Goal: Transaction & Acquisition: Purchase product/service

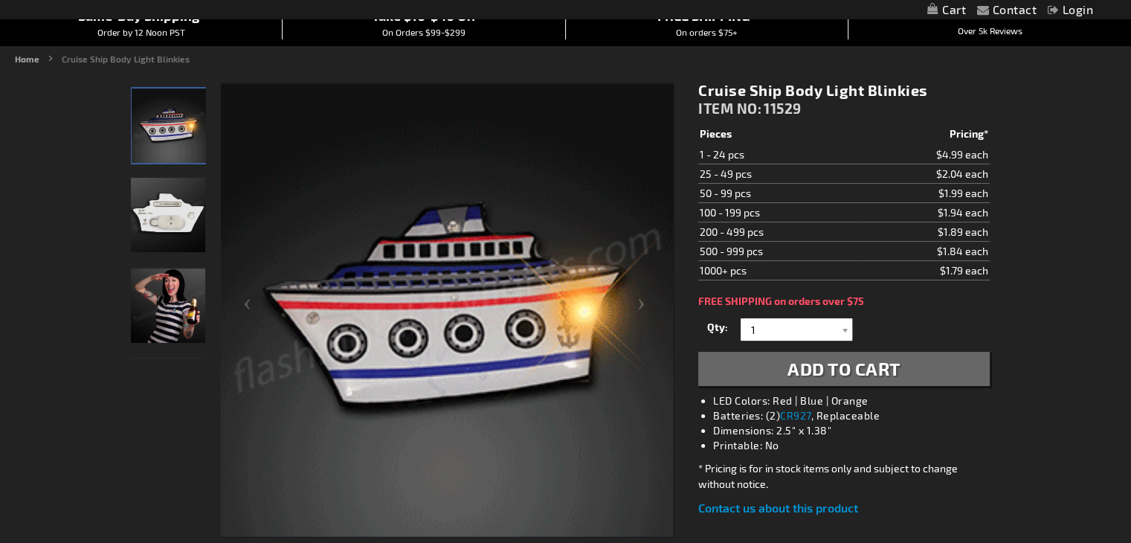
scroll to position [149, 0]
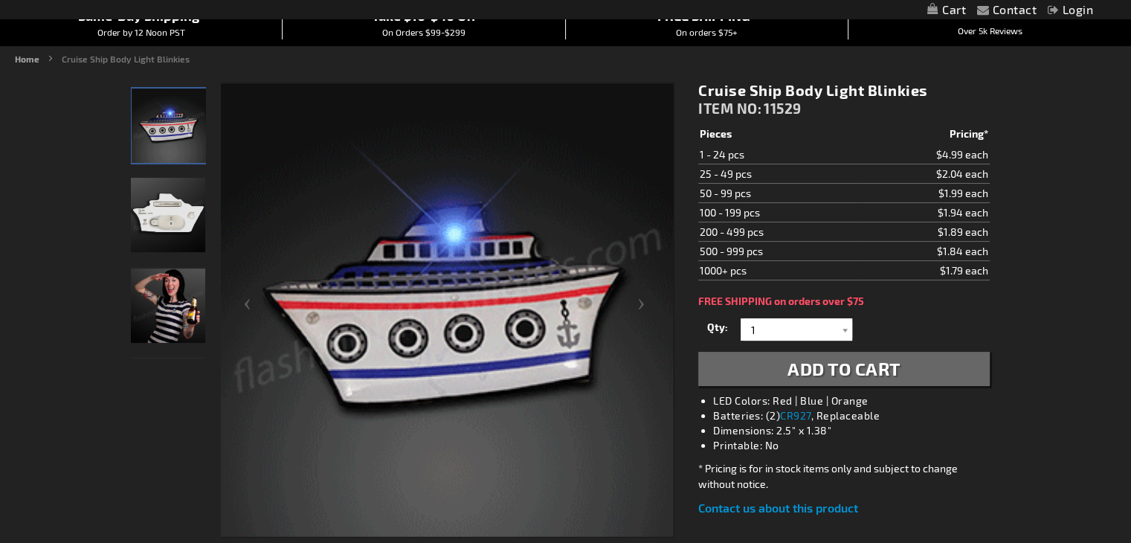
click at [173, 225] on img "Light Up Cruise Ship LED Pin" at bounding box center [168, 215] width 74 height 74
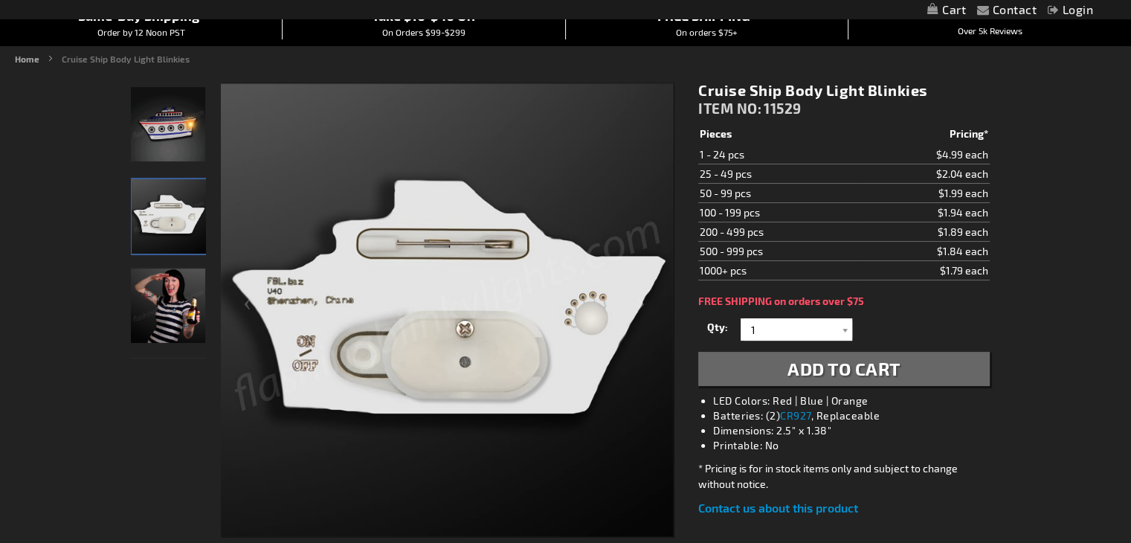
click at [184, 140] on img "300" at bounding box center [168, 124] width 74 height 74
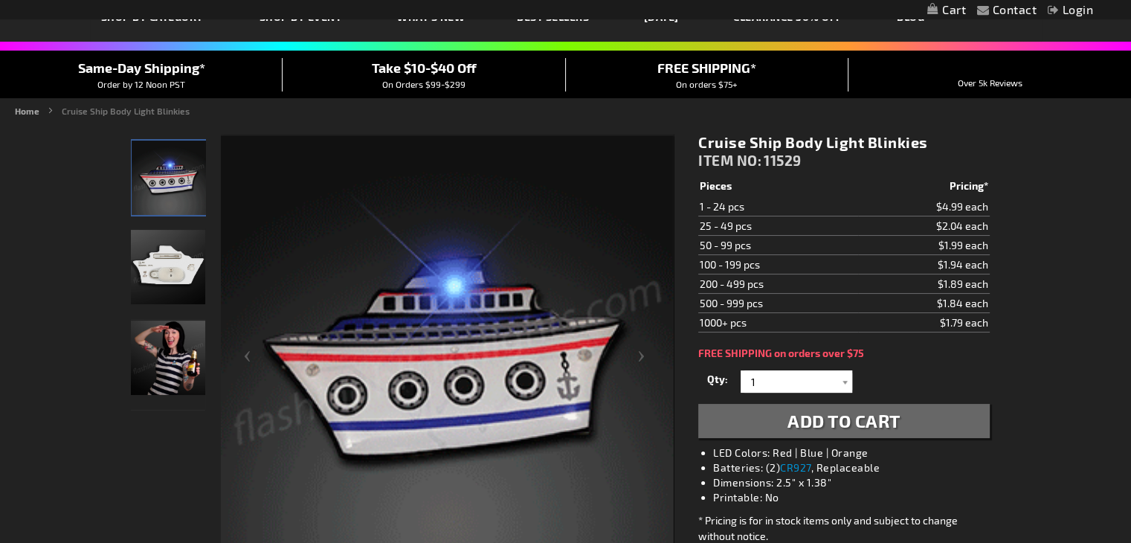
scroll to position [0, 0]
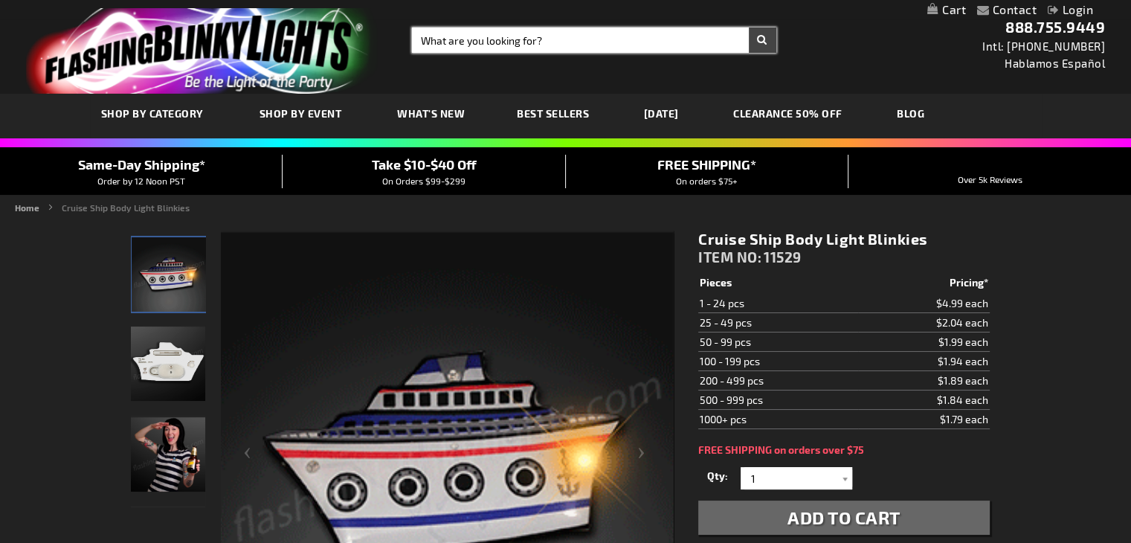
click at [570, 47] on input "Search" at bounding box center [594, 40] width 364 height 25
type input "palm tree"
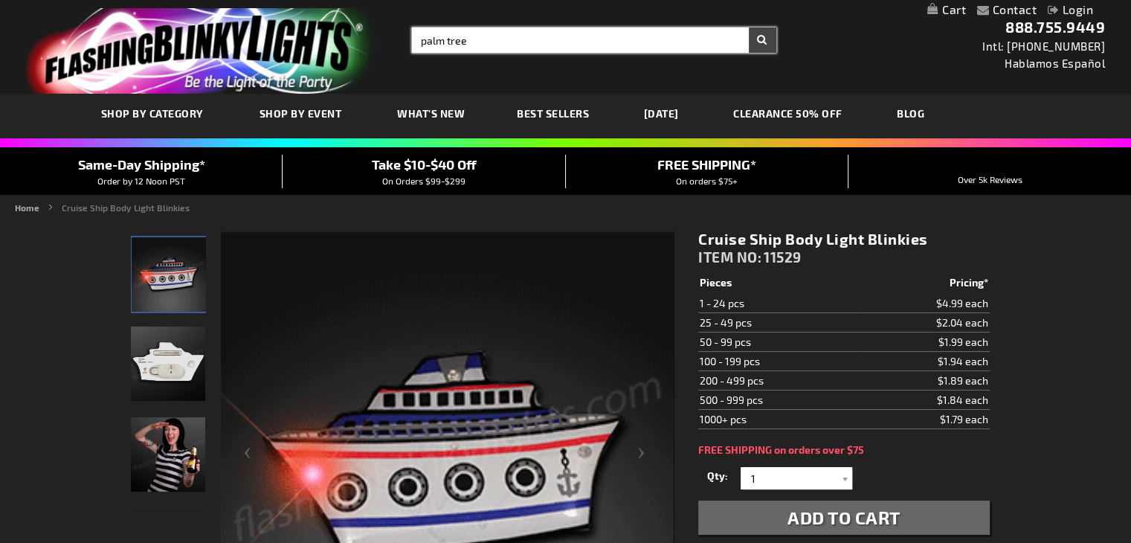
click at [749, 28] on button "Search" at bounding box center [763, 40] width 28 height 25
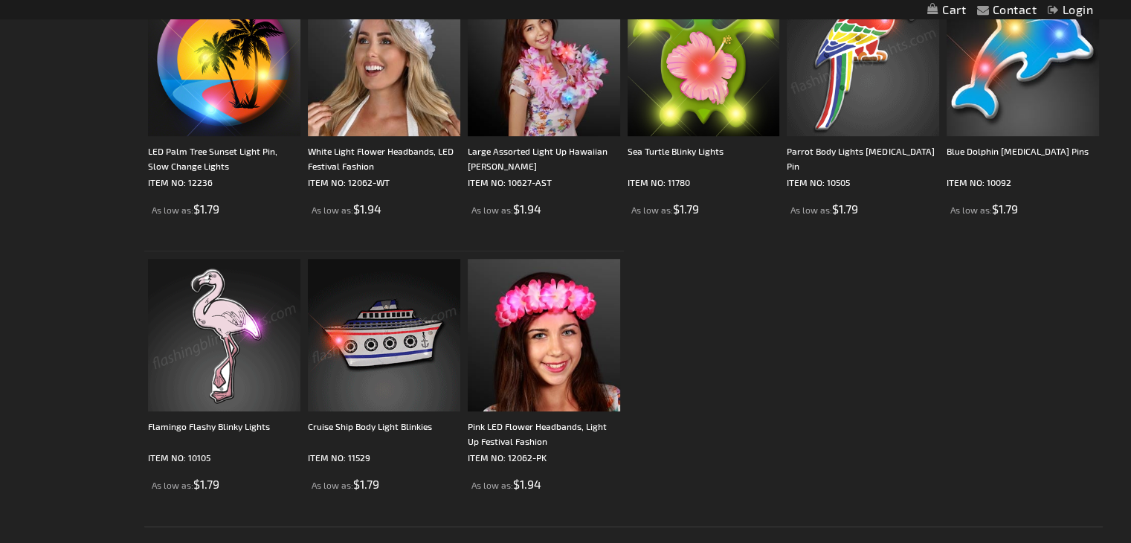
scroll to position [966, 0]
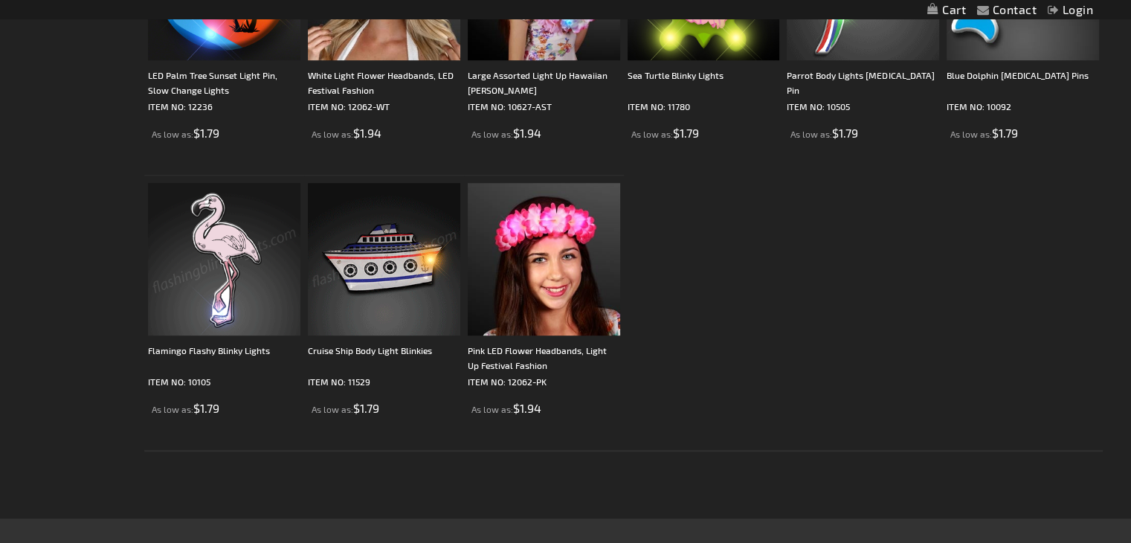
click at [393, 257] on img at bounding box center [384, 259] width 152 height 152
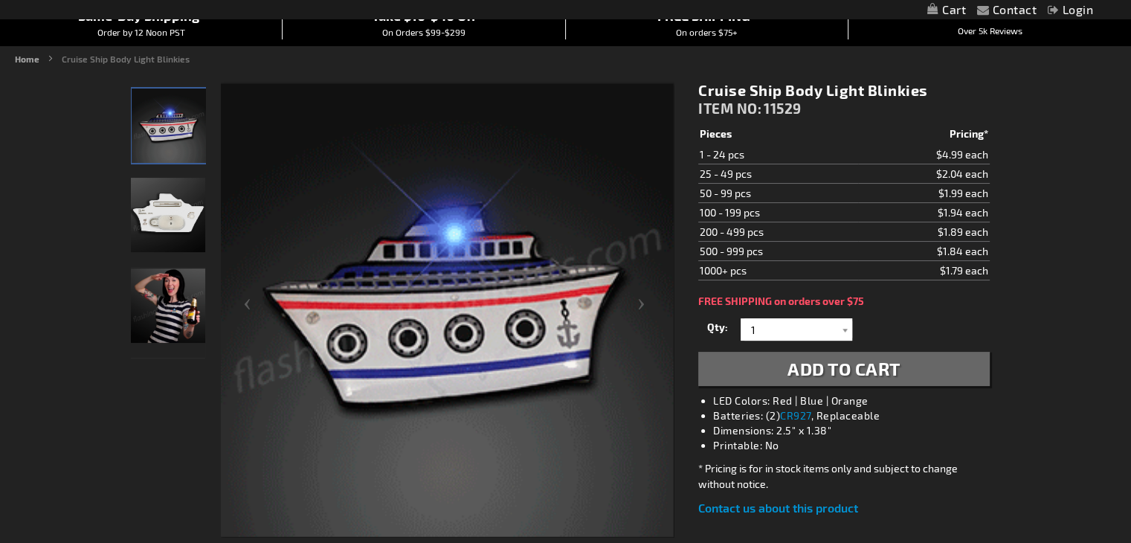
scroll to position [223, 0]
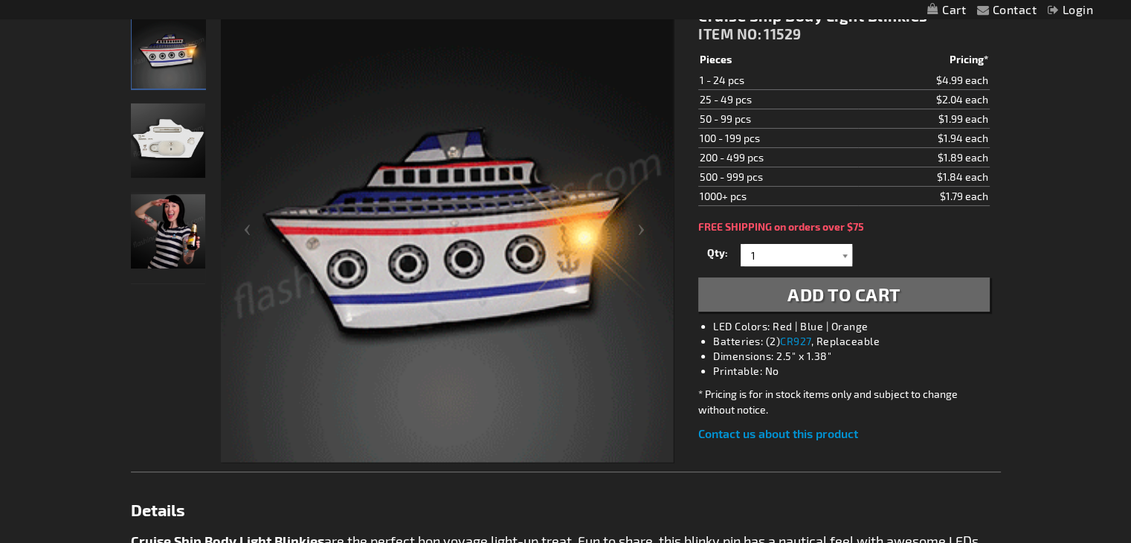
click at [845, 258] on div at bounding box center [844, 255] width 15 height 22
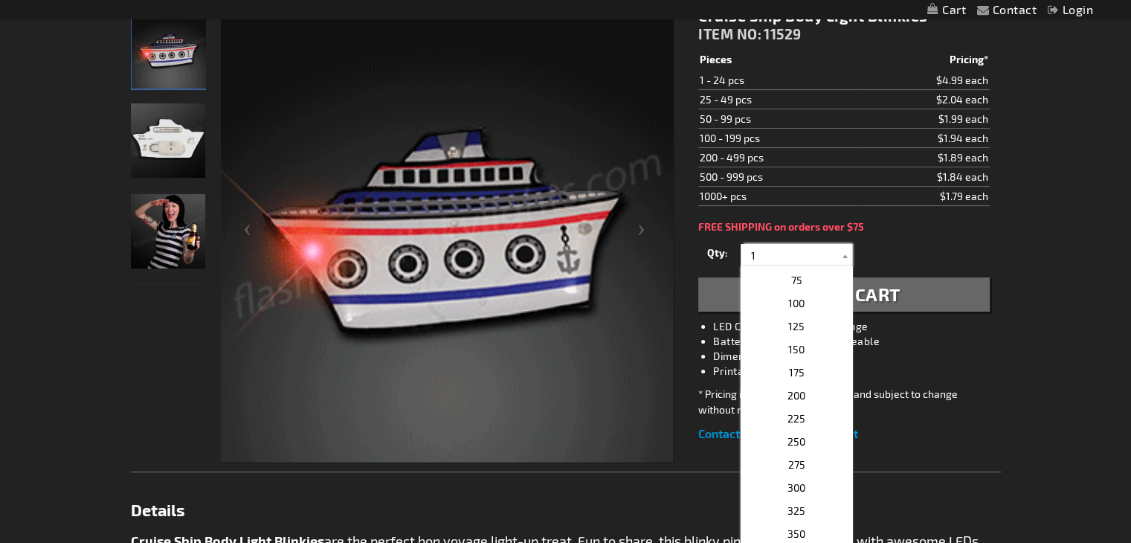
scroll to position [595, 0]
click at [785, 303] on p "100" at bounding box center [796, 305] width 112 height 23
type input "100"
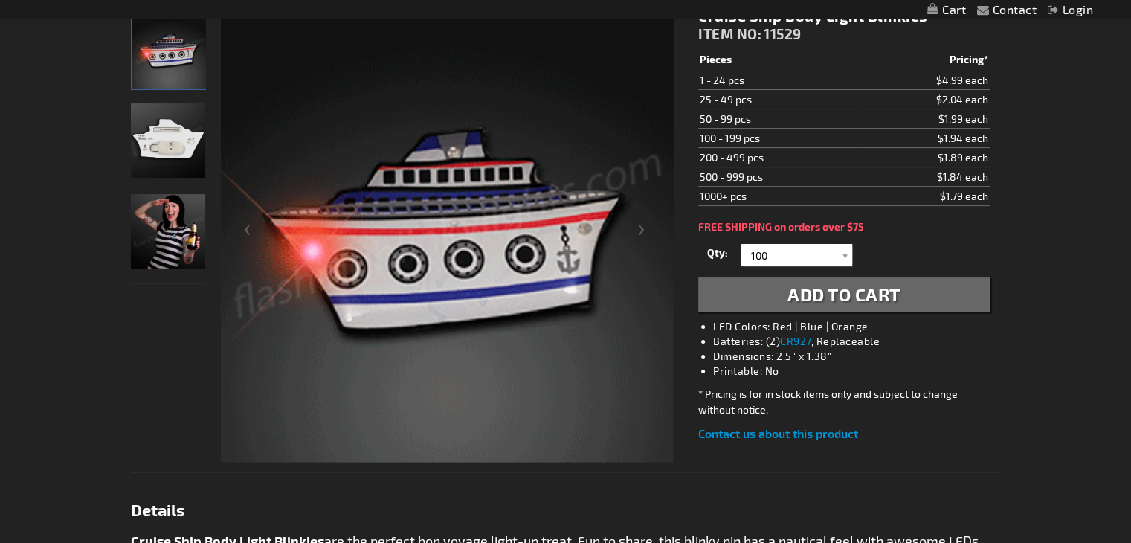
click at [876, 298] on span "Add to Cart" at bounding box center [843, 294] width 113 height 22
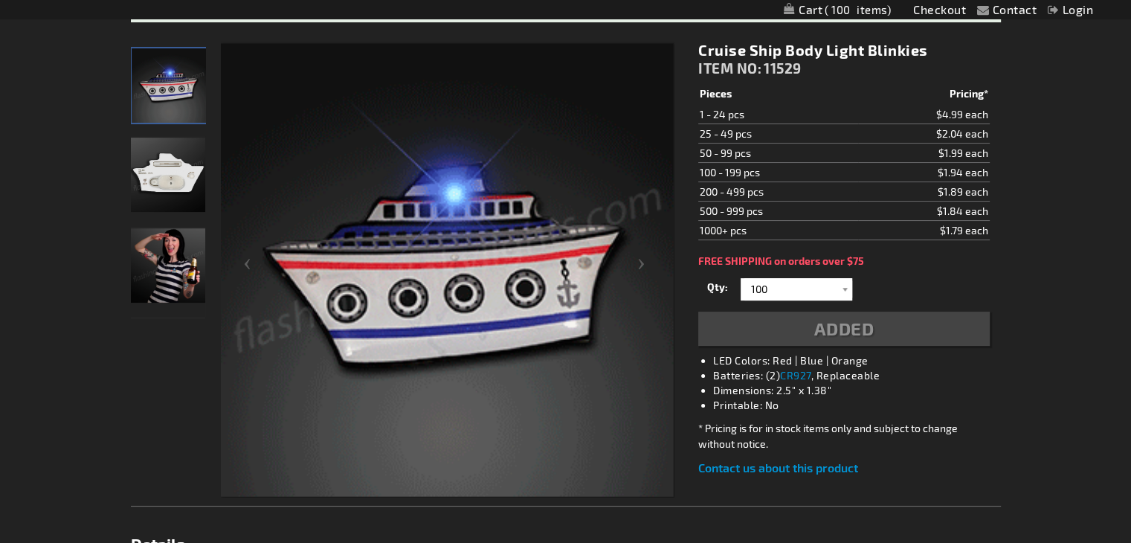
scroll to position [256, 0]
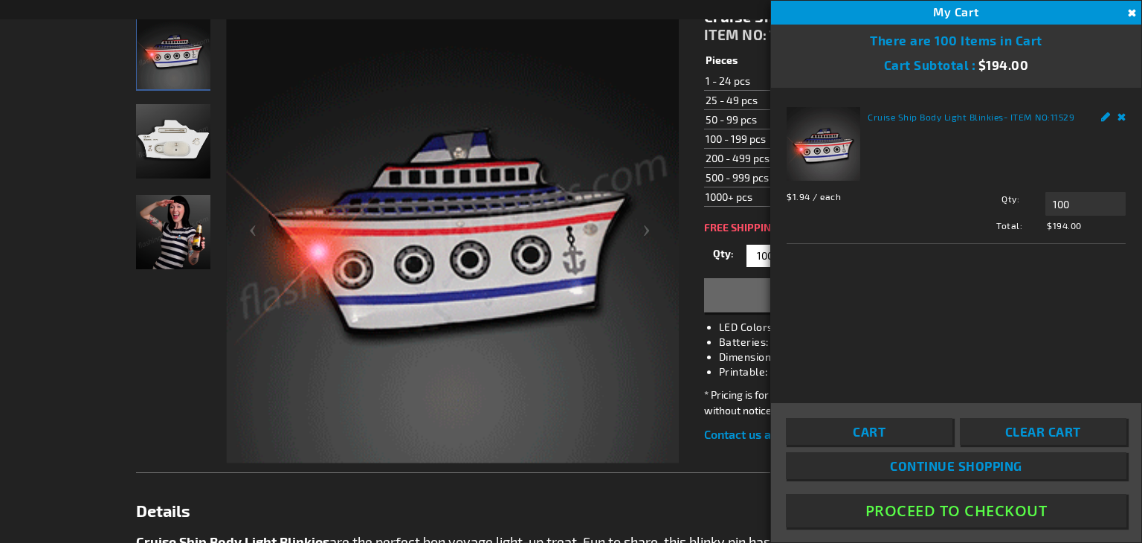
click at [985, 510] on button "Proceed To Checkout" at bounding box center [956, 510] width 340 height 33
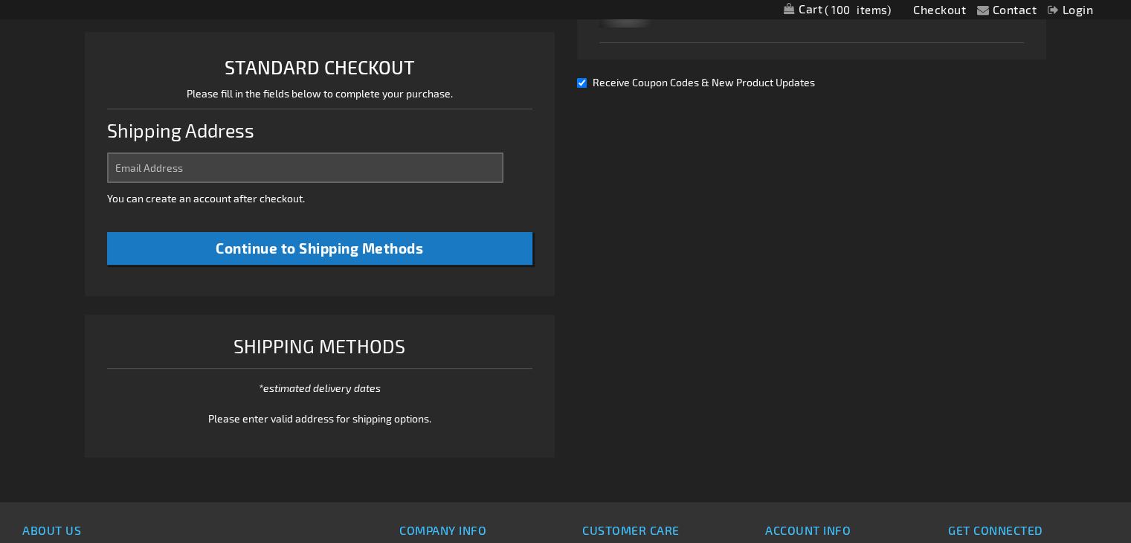
select select "US"
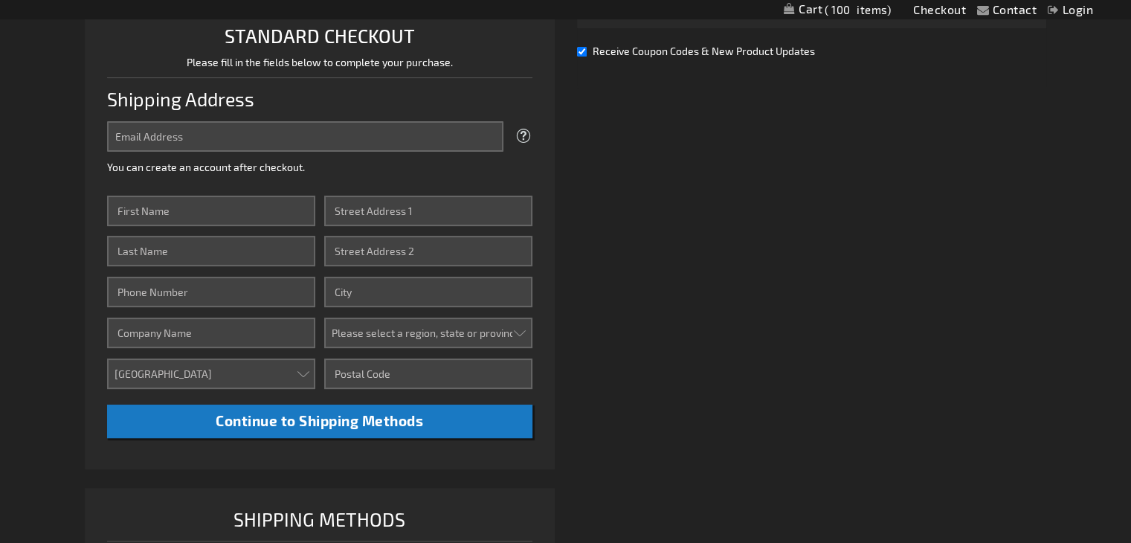
scroll to position [383, 0]
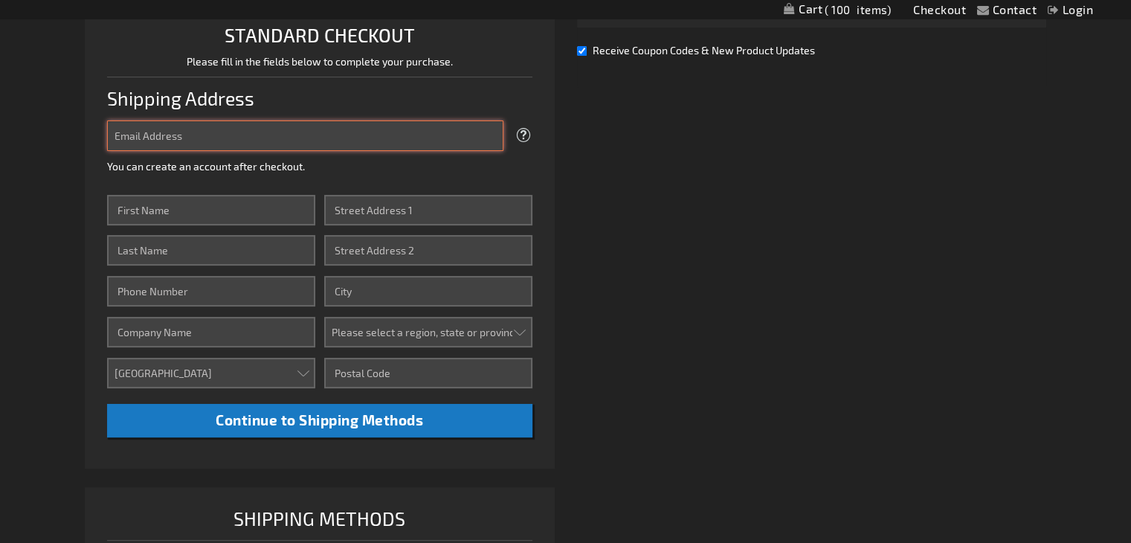
click at [294, 143] on input "Email Address" at bounding box center [305, 135] width 396 height 30
type input "c"
type input "Chris@Thecompleteauction.com"
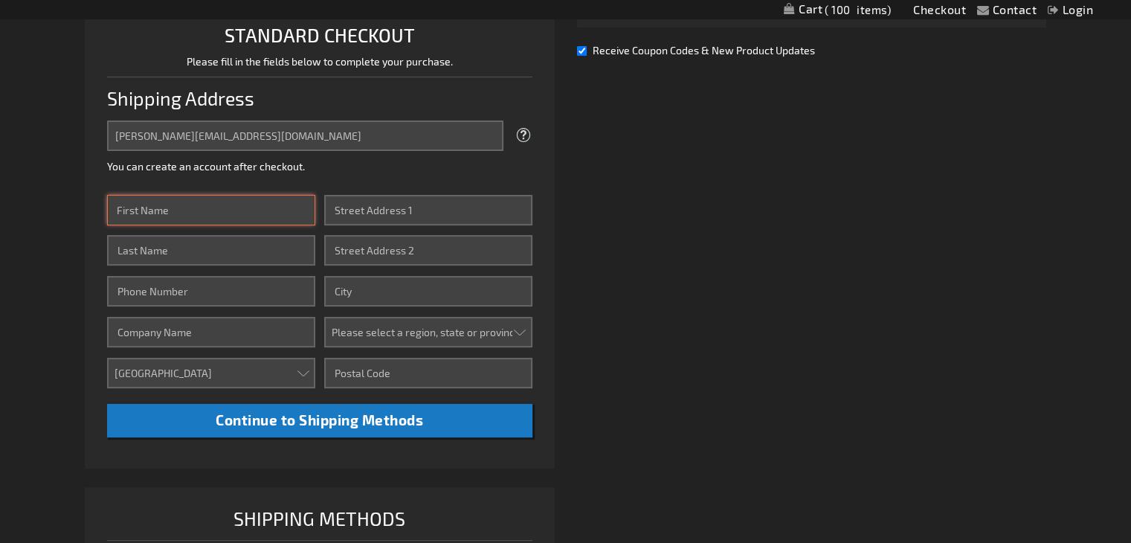
click at [256, 207] on input "First Name" at bounding box center [211, 210] width 208 height 30
type input "Chris"
type input "Bohr"
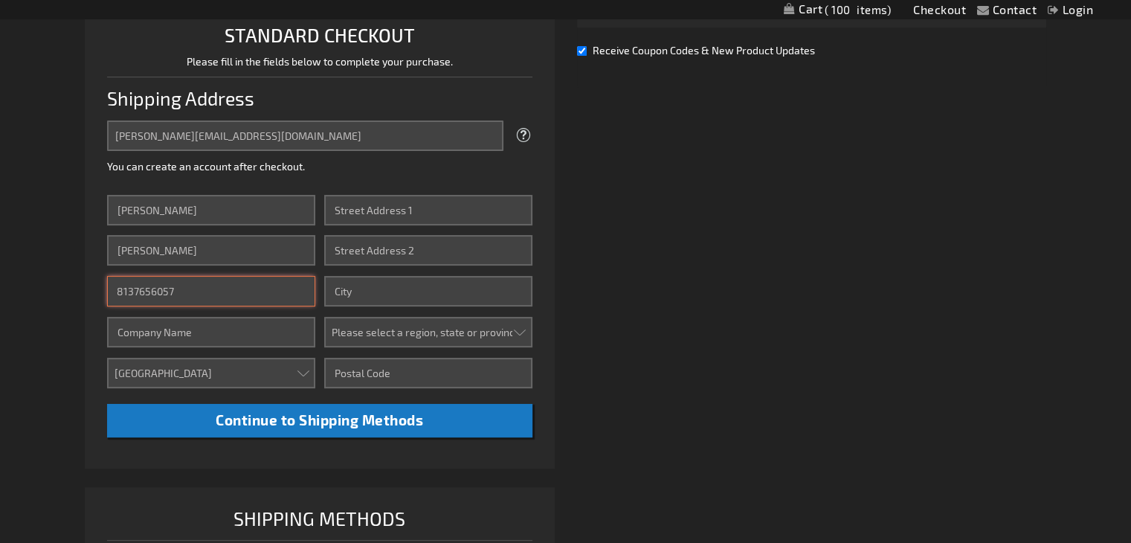
type input "8137656057"
click at [222, 336] on input "Company" at bounding box center [211, 332] width 208 height 30
type input "Complete Auctions"
click at [425, 219] on input "Street Address: Line 1" at bounding box center [428, 210] width 208 height 30
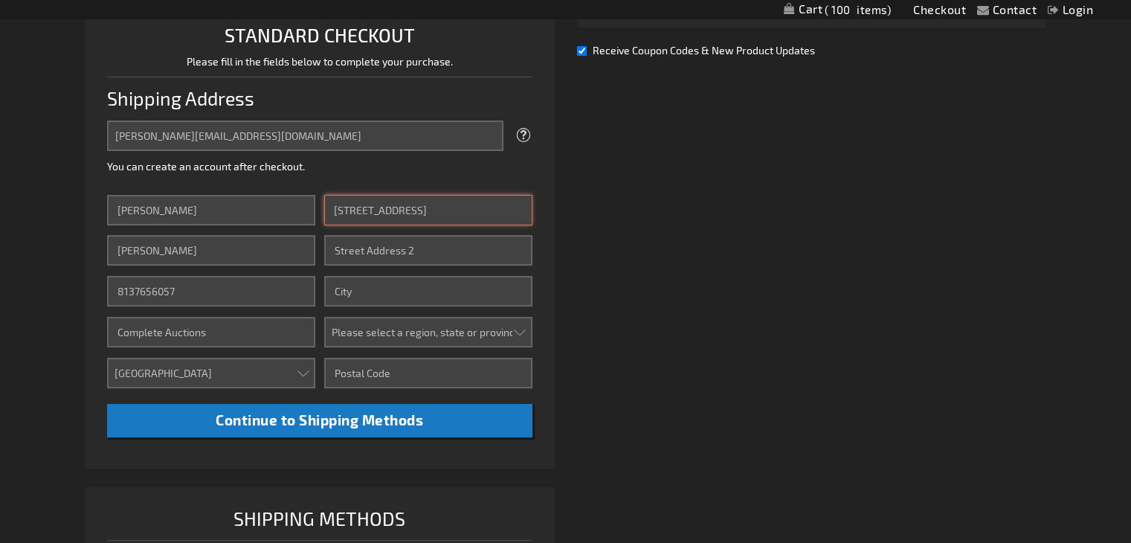
type input "505 Oakleaf Blvd"
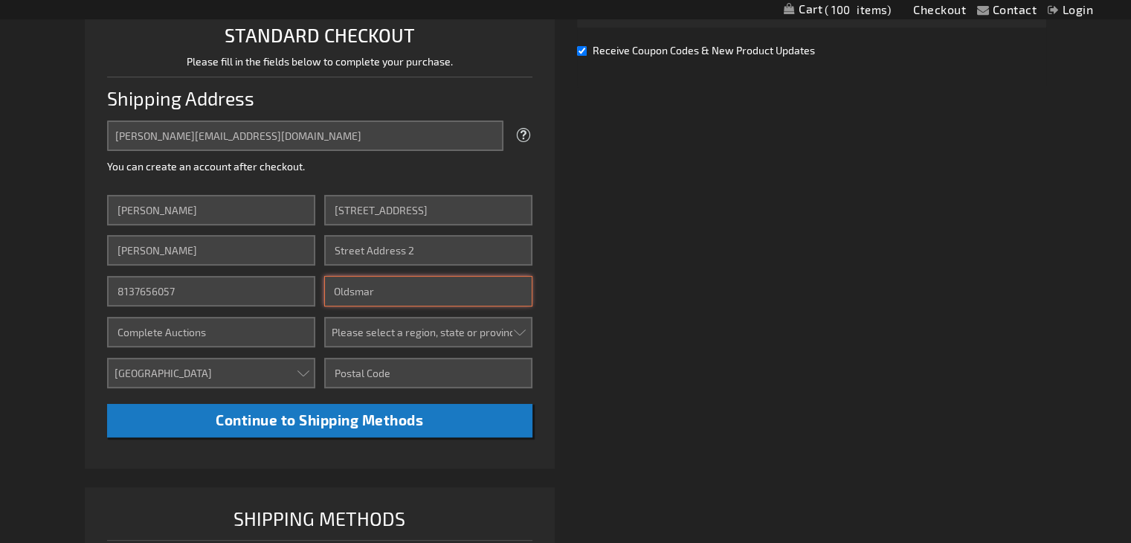
type input "Oldsmar"
select select "18"
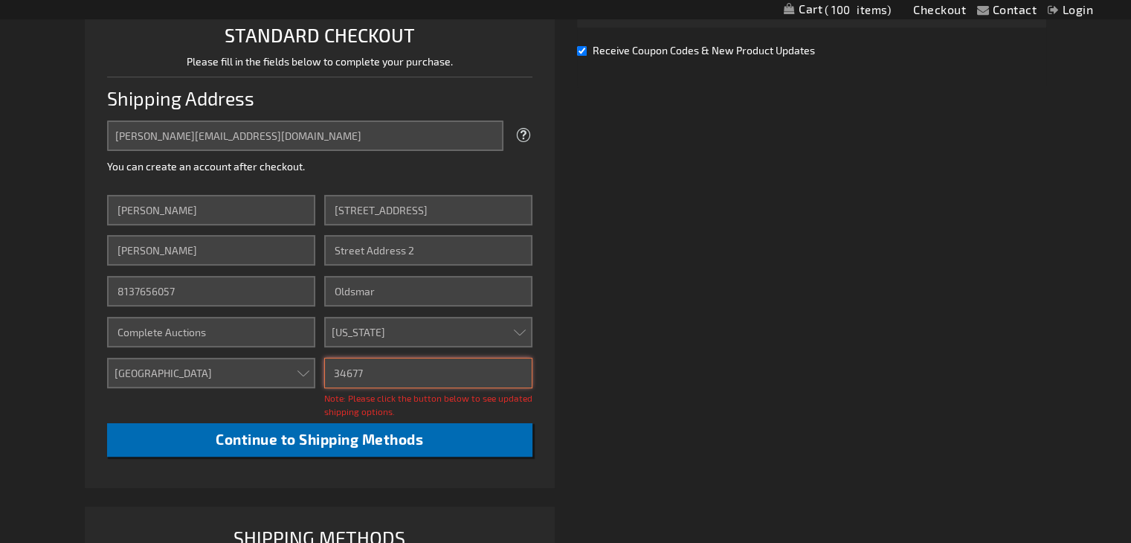
type input "34677"
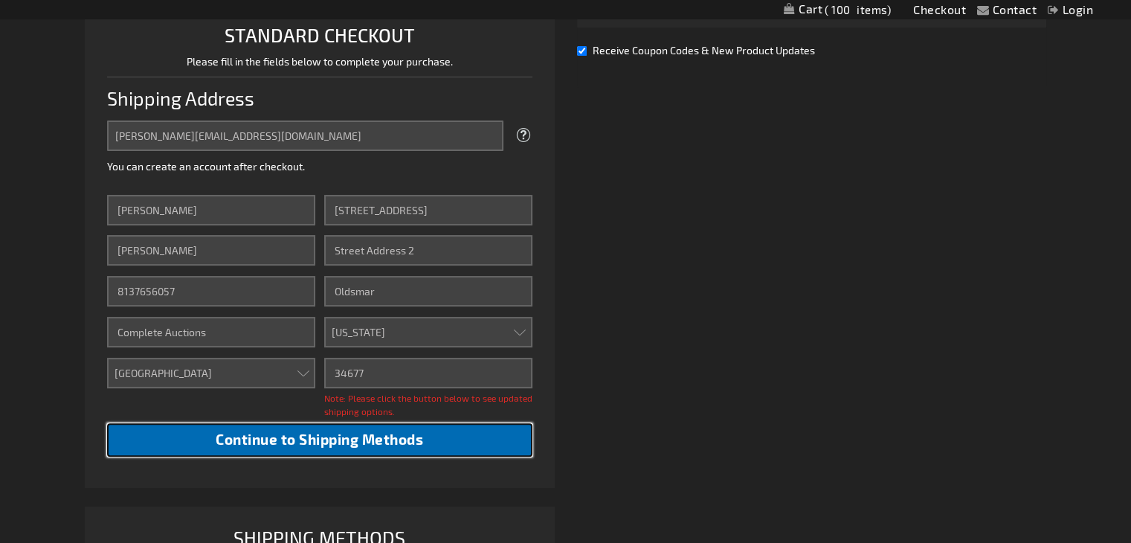
click at [375, 449] on button "Continue to Shipping Methods" at bounding box center [319, 439] width 425 height 33
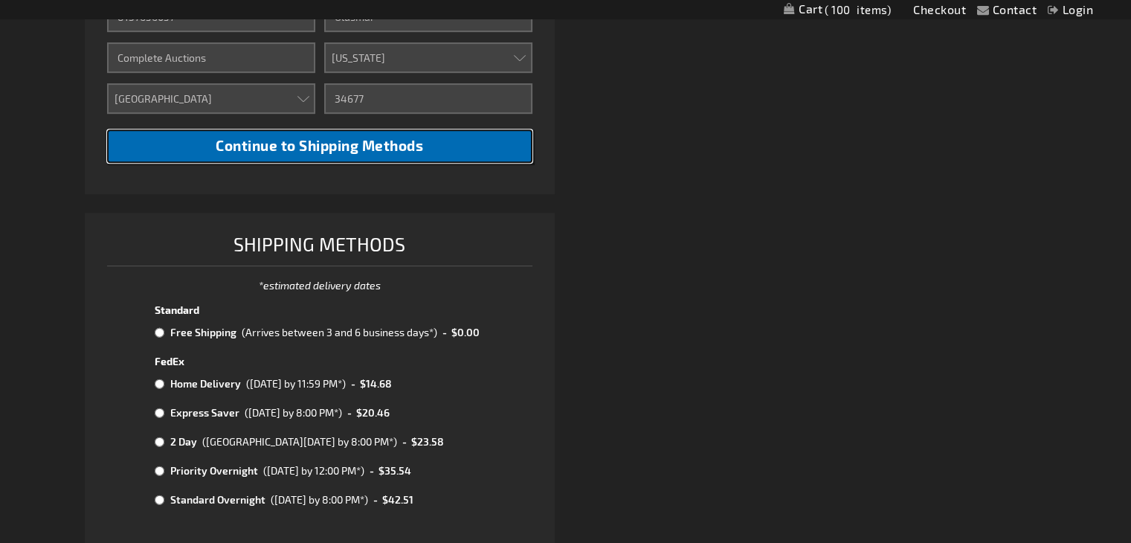
scroll to position [680, 0]
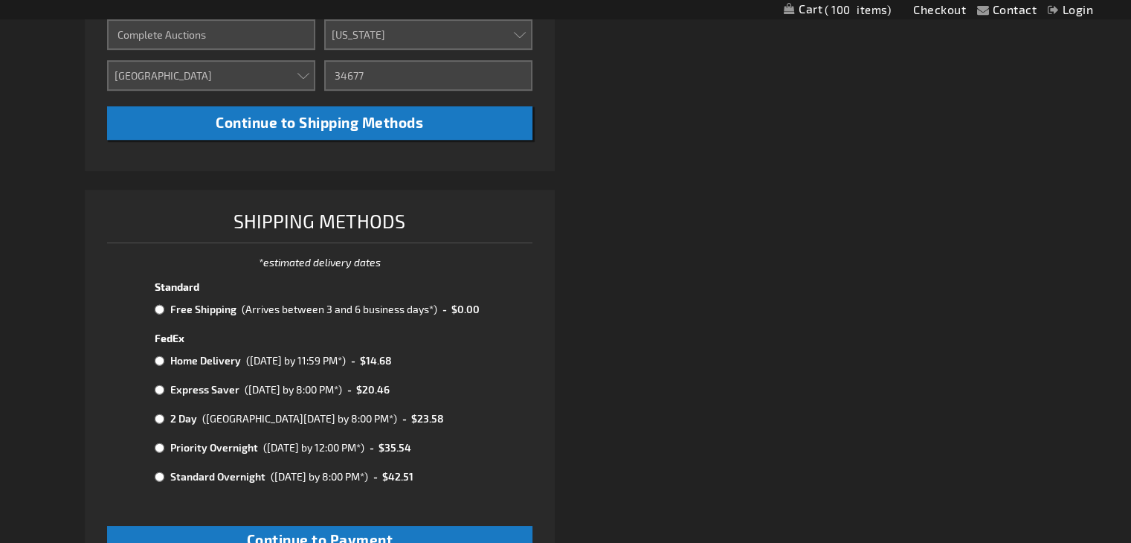
click at [160, 308] on input "radio" at bounding box center [160, 309] width 10 height 12
radio input "true"
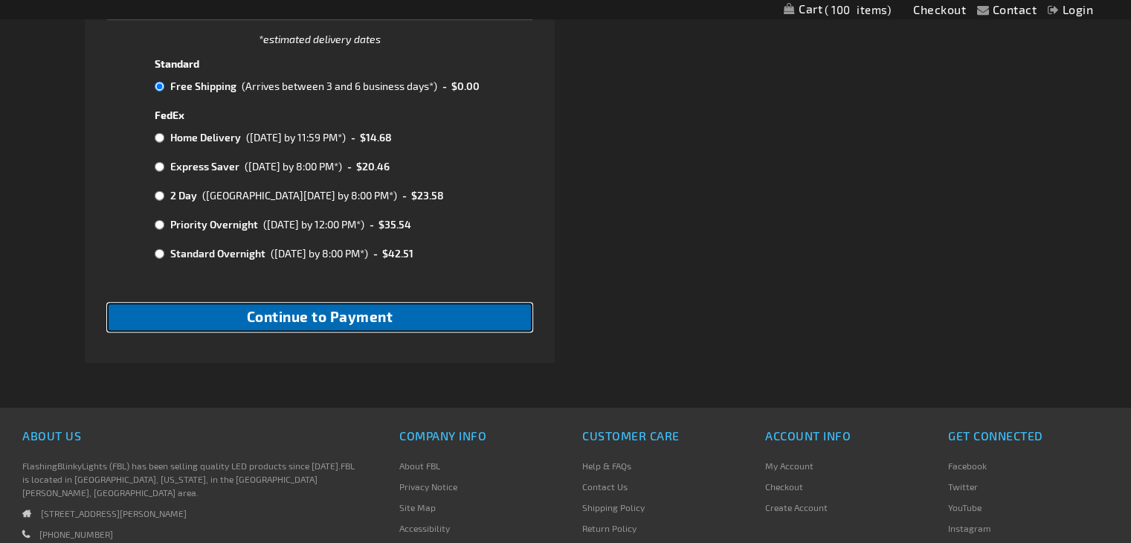
click at [367, 325] on span "Continue to Payment" at bounding box center [320, 316] width 146 height 17
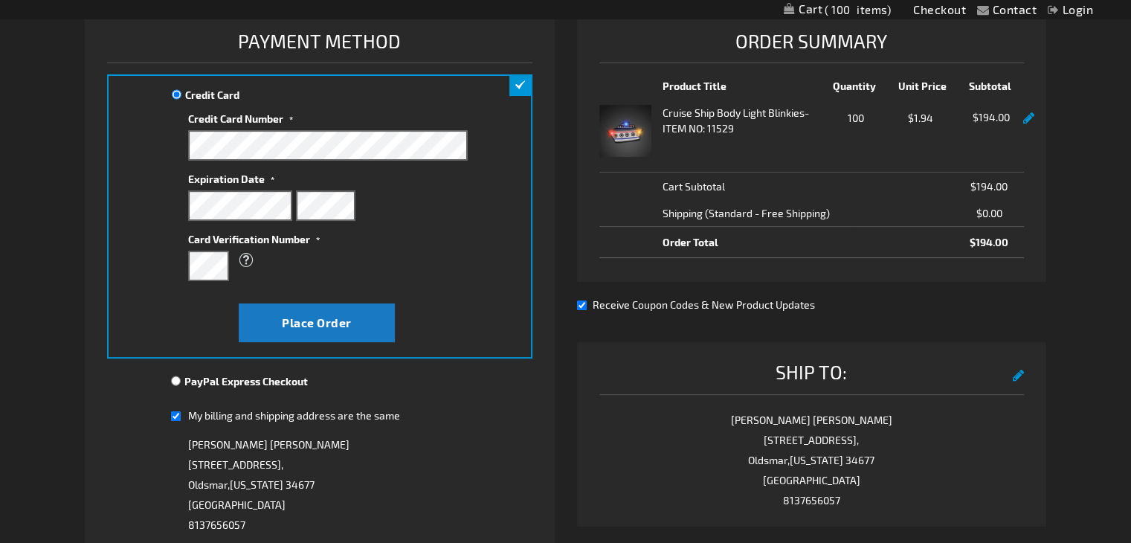
scroll to position [223, 0]
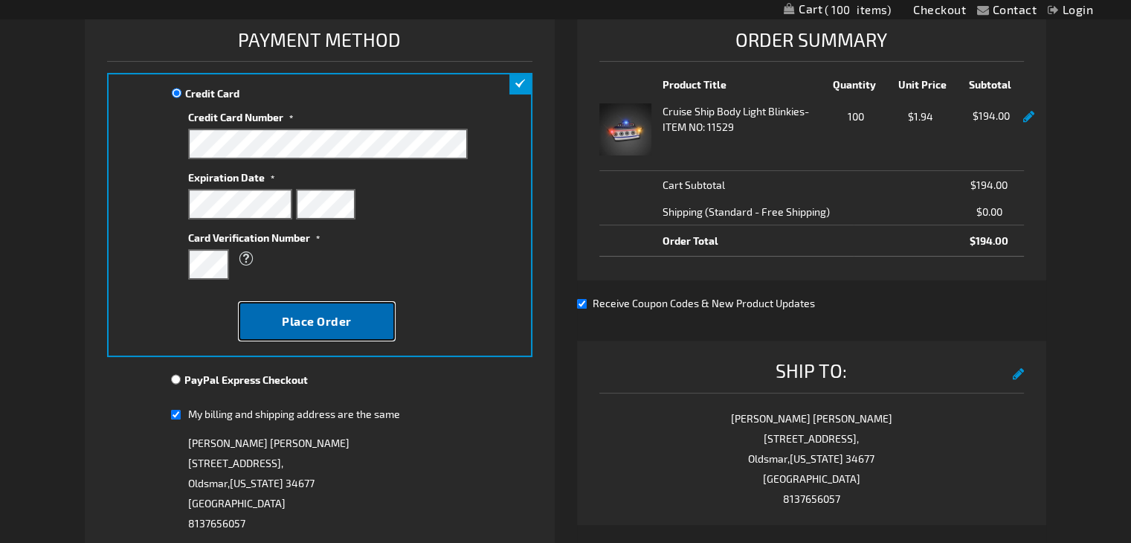
click at [380, 331] on button "Place Order" at bounding box center [317, 321] width 156 height 39
